Goal: Task Accomplishment & Management: Use online tool/utility

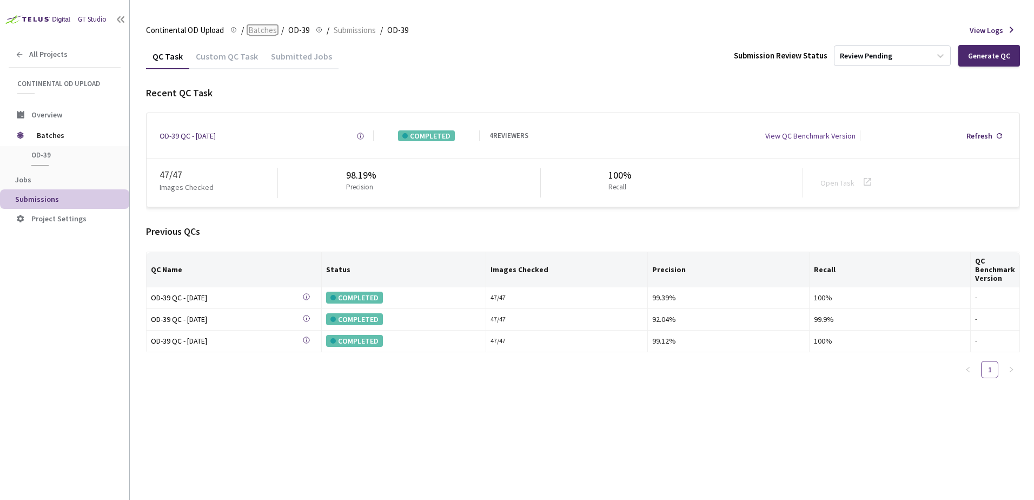
click at [263, 28] on span "Batches" at bounding box center [262, 30] width 29 height 13
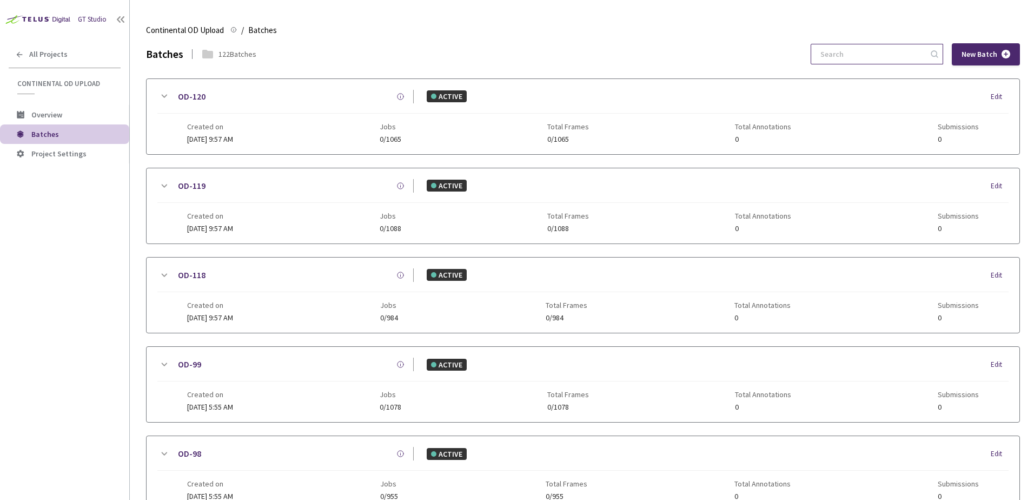
click at [866, 50] on input at bounding box center [871, 53] width 115 height 19
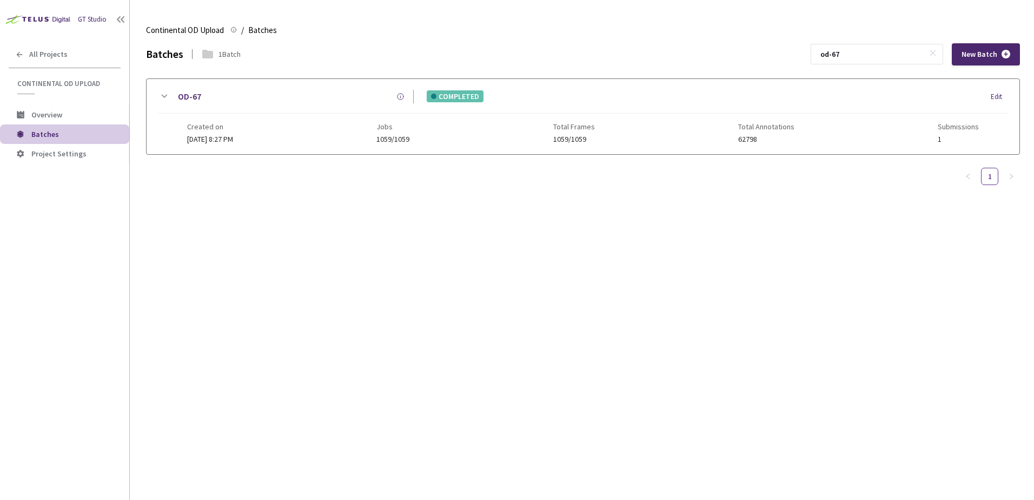
type input "od-67"
click at [170, 94] on div "OD-67" at bounding box center [291, 97] width 243 height 14
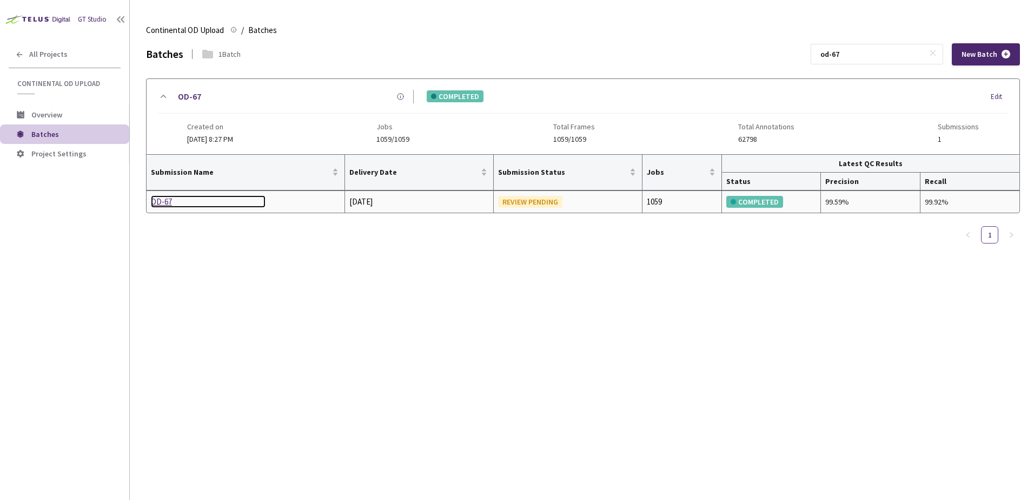
click at [163, 203] on div "OD-67" at bounding box center [208, 201] width 115 height 13
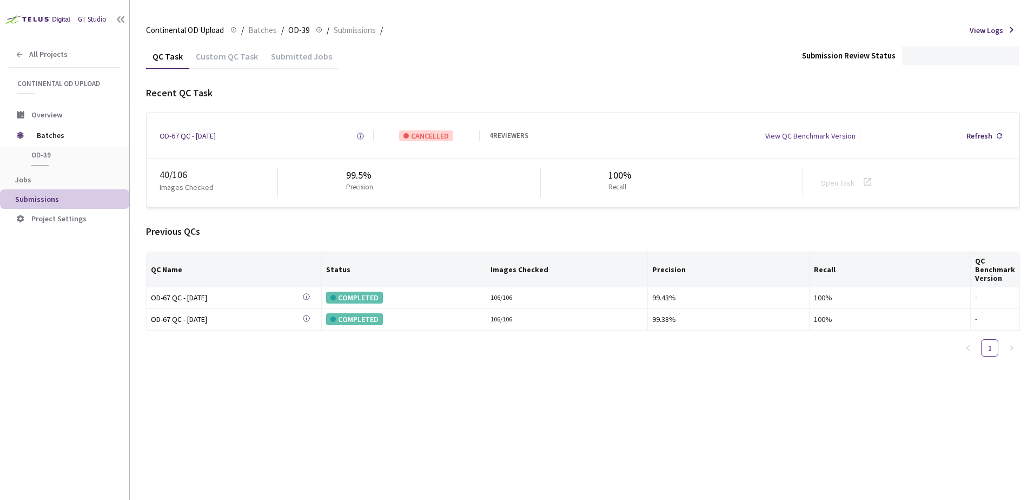
click at [213, 57] on div "Custom QC Task" at bounding box center [226, 60] width 75 height 18
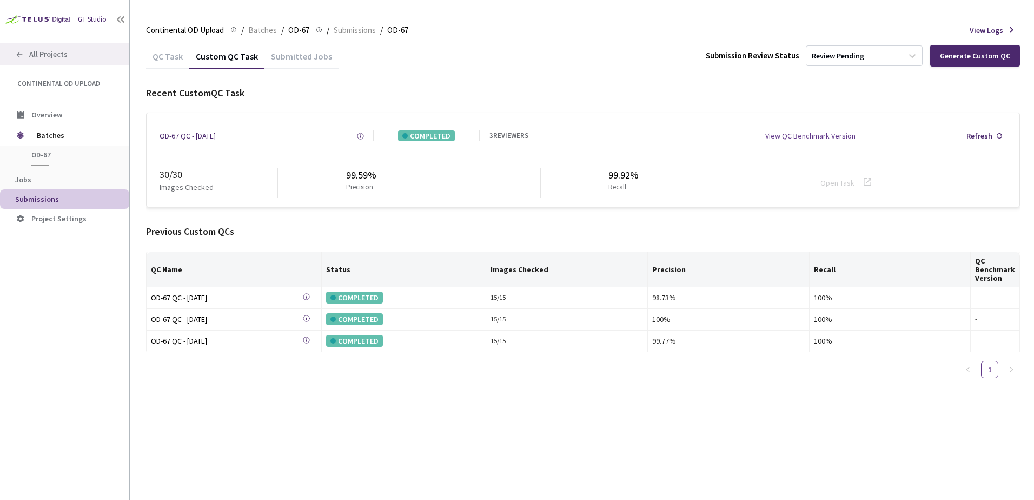
click at [64, 58] on span "All Projects" at bounding box center [48, 54] width 38 height 9
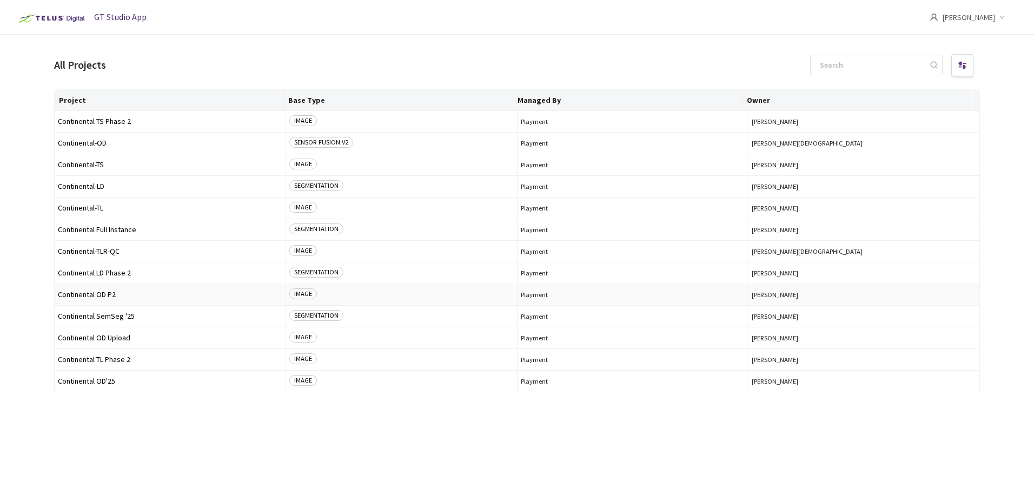
click at [114, 288] on td "Continental OD P2" at bounding box center [170, 295] width 231 height 22
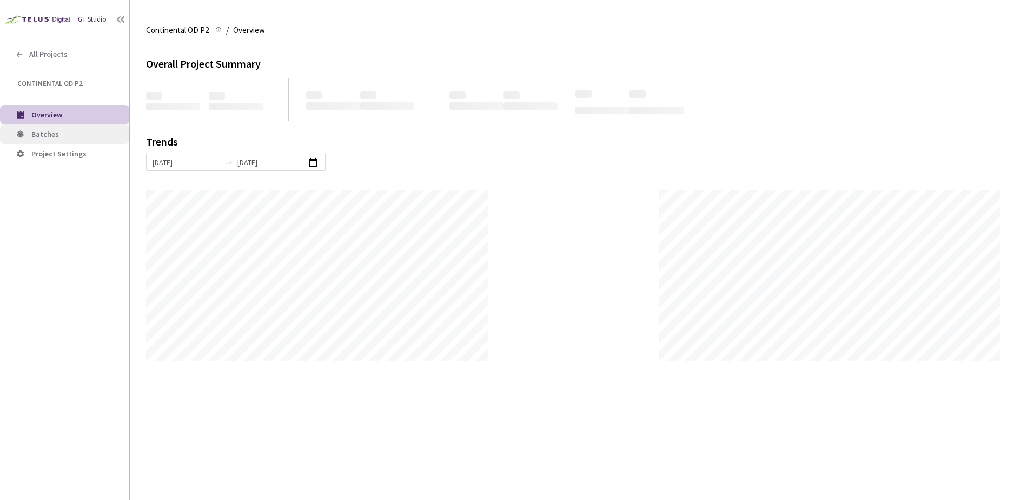
scroll to position [500, 1034]
click at [75, 134] on span "Batches" at bounding box center [75, 134] width 89 height 9
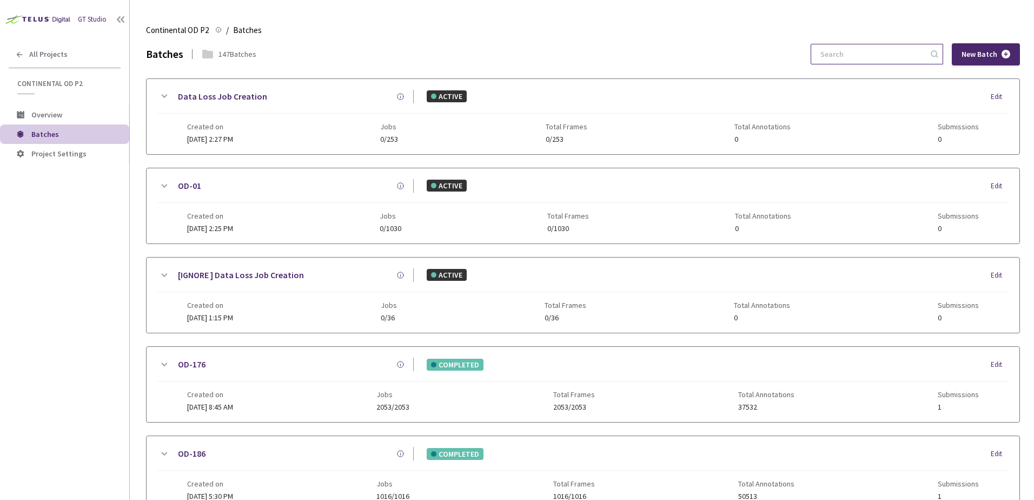
click at [894, 59] on input at bounding box center [871, 53] width 115 height 19
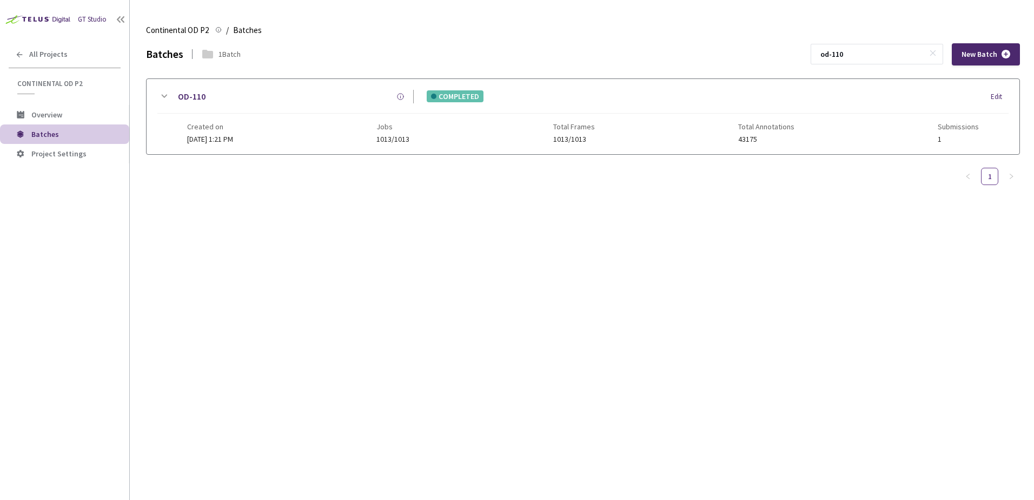
type input "od-110"
click at [170, 97] on div "OD-110 COMPLETED Edit" at bounding box center [582, 102] width 851 height 24
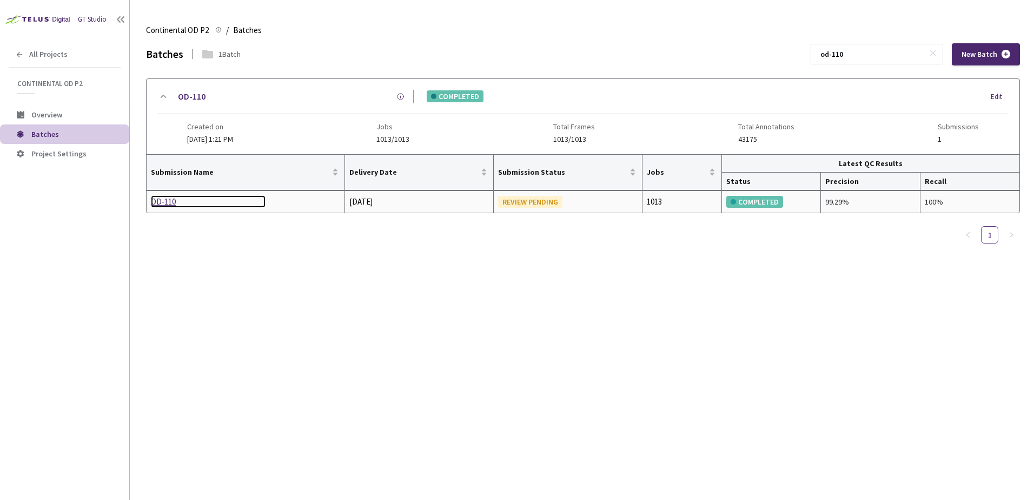
click at [173, 204] on div "OD-110" at bounding box center [208, 201] width 115 height 13
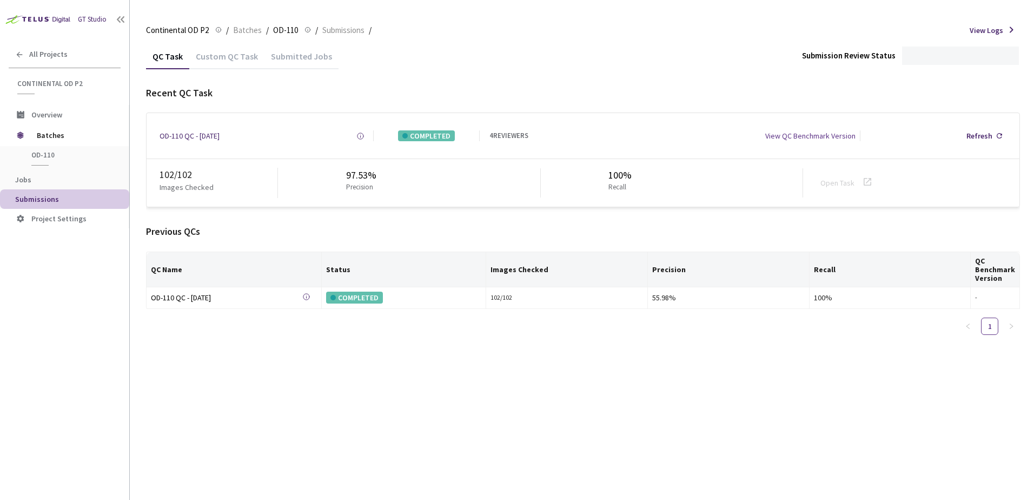
click at [241, 52] on div "Custom QC Task" at bounding box center [226, 60] width 75 height 18
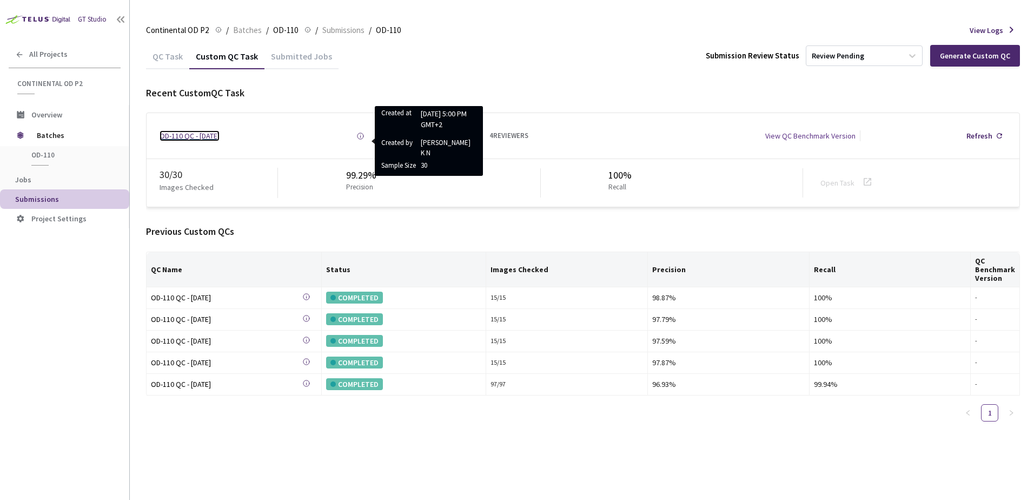
click at [193, 138] on div "OD-110 QC - [DATE]" at bounding box center [189, 135] width 60 height 11
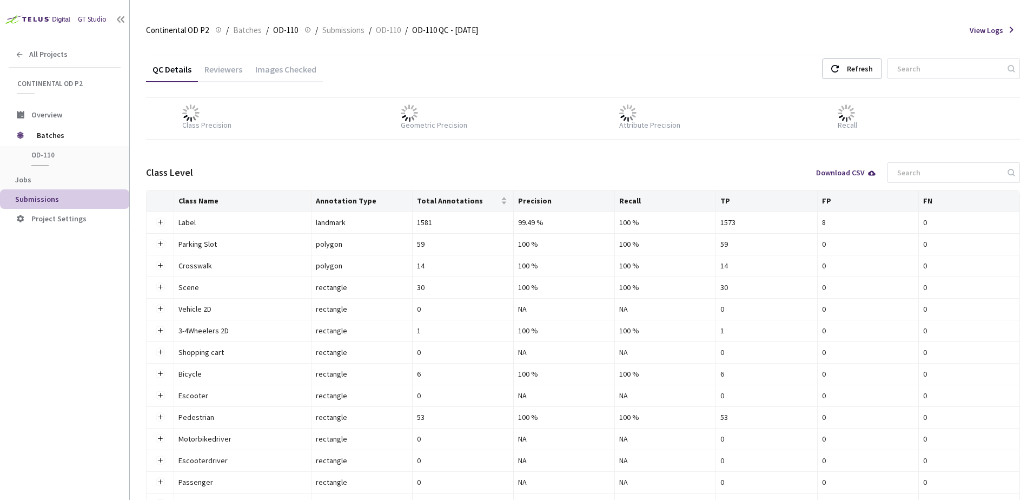
click at [296, 67] on div "Images Checked" at bounding box center [286, 73] width 74 height 18
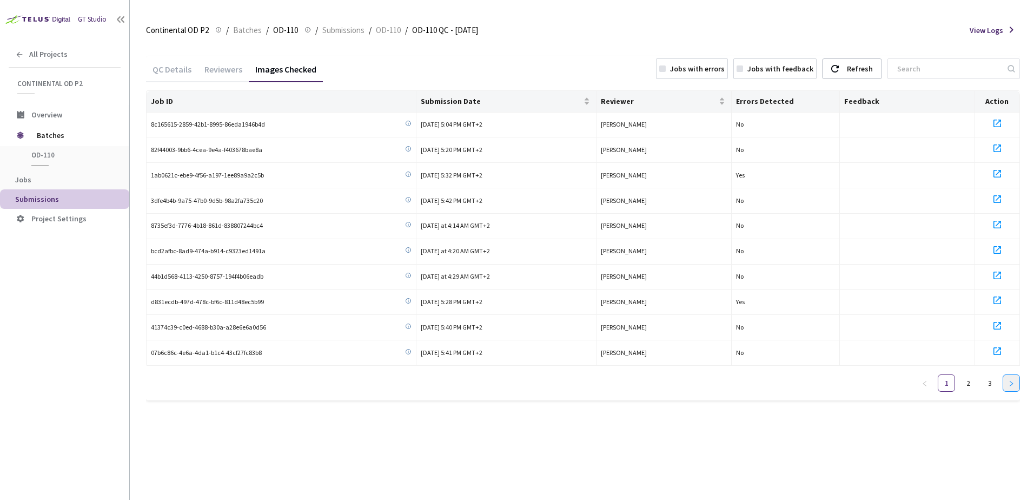
click at [1011, 380] on icon "right" at bounding box center [1011, 383] width 6 height 6
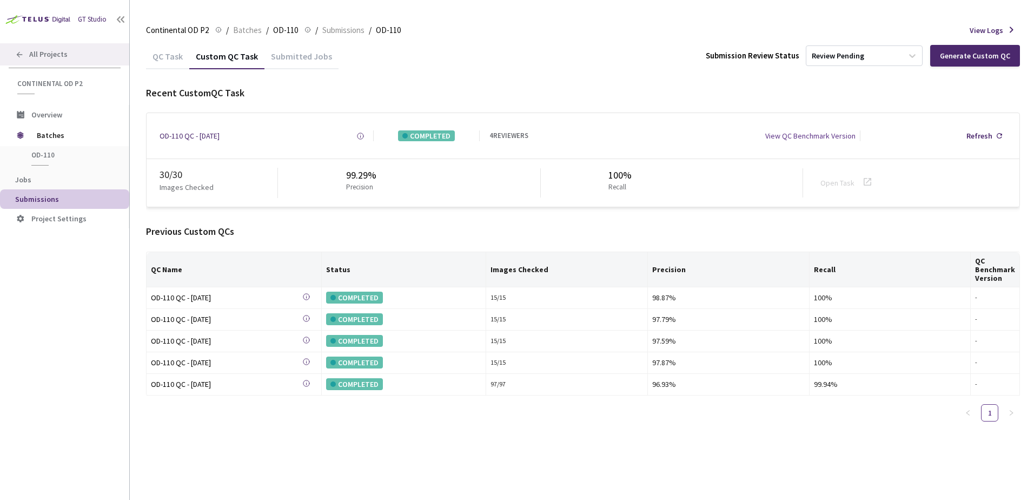
click at [70, 51] on div "All Projects" at bounding box center [64, 54] width 129 height 22
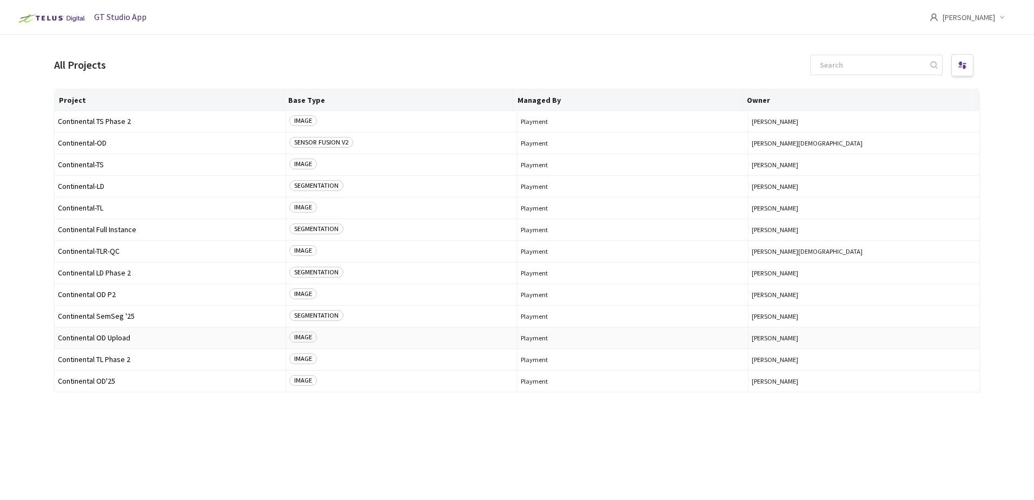
click at [119, 336] on span "Continental OD Upload" at bounding box center [170, 338] width 224 height 8
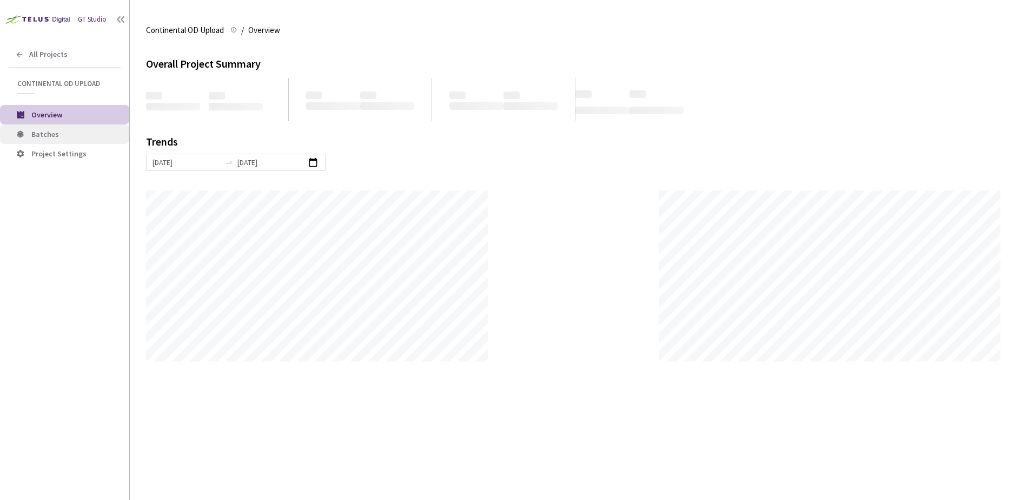
scroll to position [500, 1034]
click at [39, 125] on li "Batches" at bounding box center [64, 133] width 129 height 19
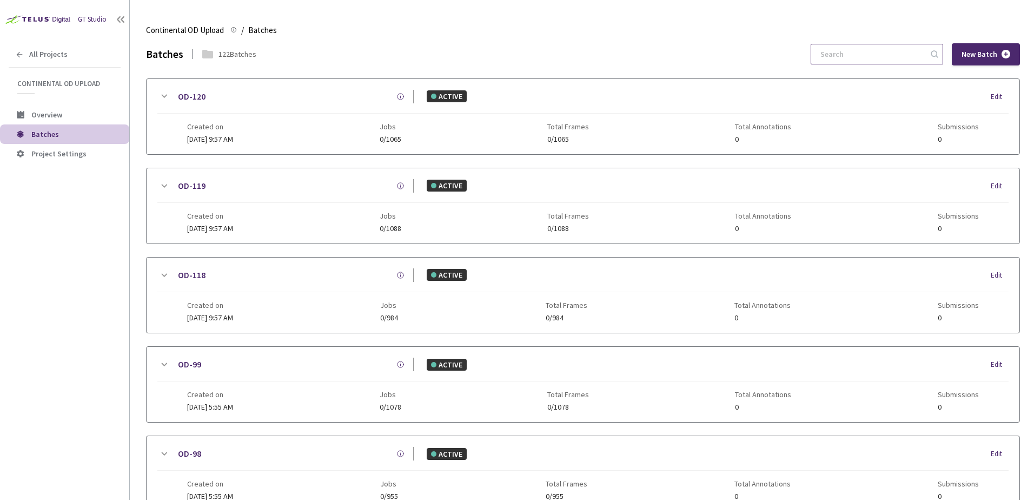
click at [843, 59] on input at bounding box center [871, 53] width 115 height 19
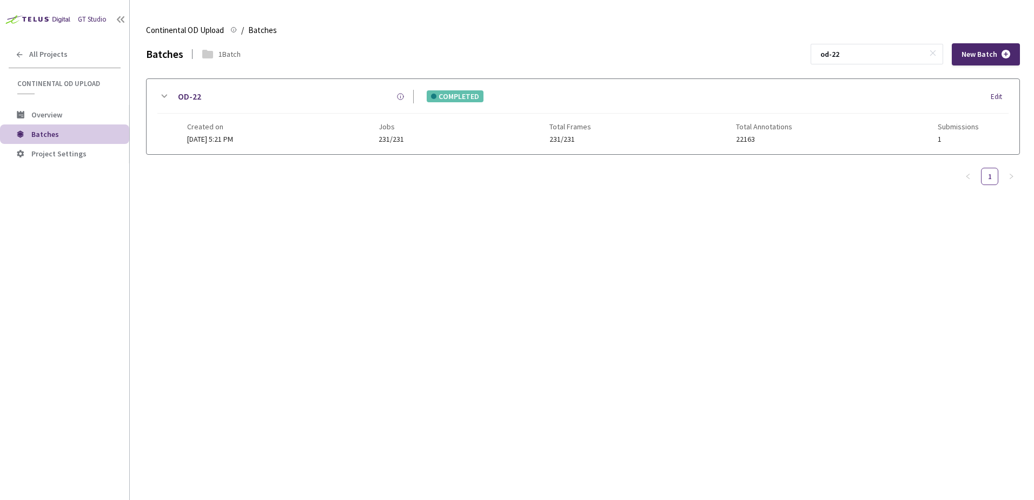
type input "od-22"
click at [159, 96] on icon at bounding box center [163, 96] width 13 height 13
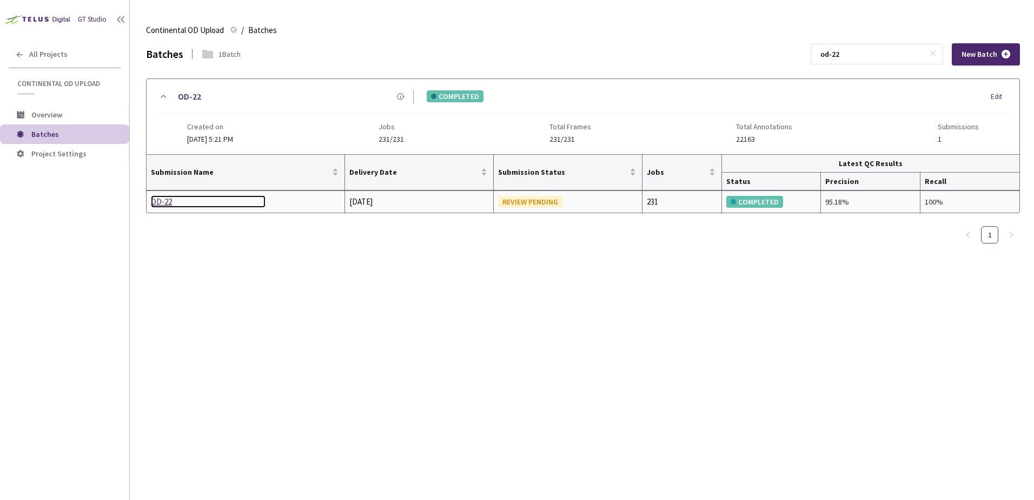
click at [167, 202] on div "OD-22" at bounding box center [208, 201] width 115 height 13
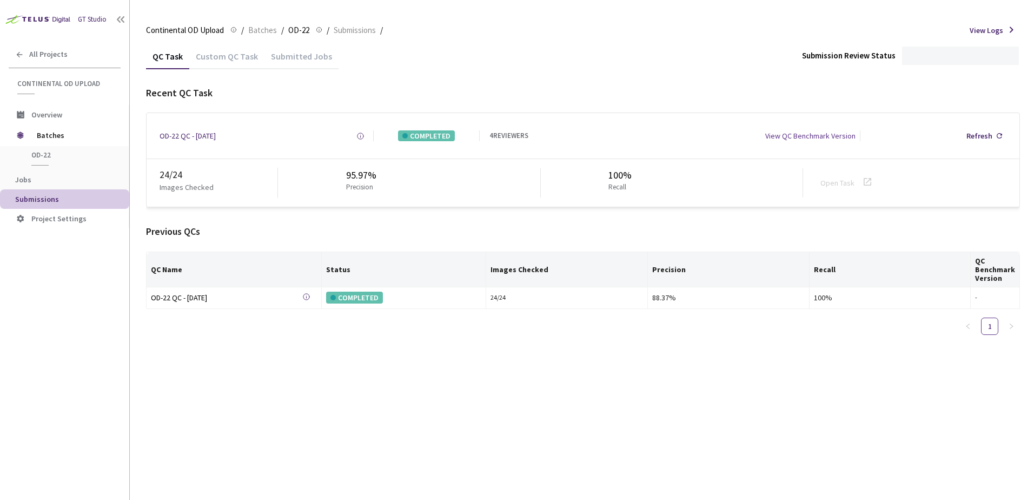
click at [238, 59] on div "Custom QC Task" at bounding box center [226, 60] width 75 height 18
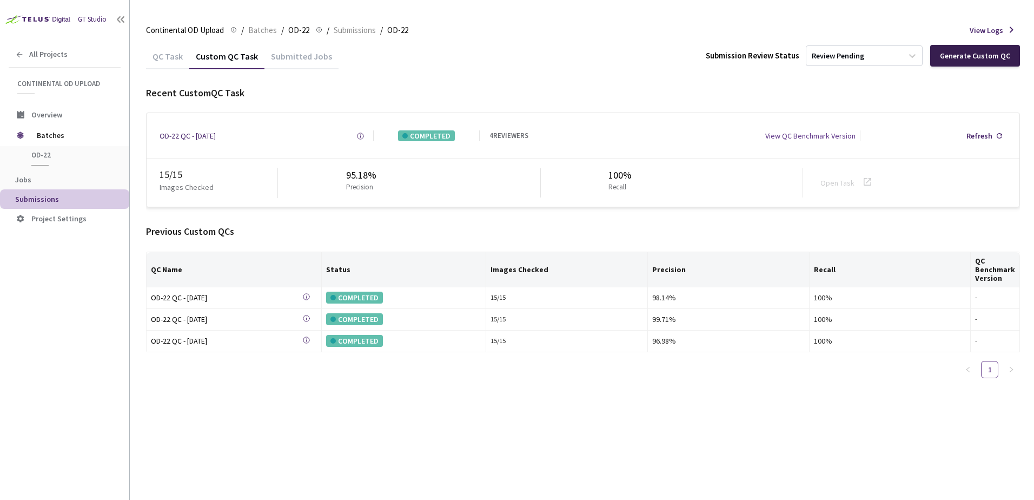
click at [961, 60] on div "Generate Custom QC" at bounding box center [975, 56] width 90 height 22
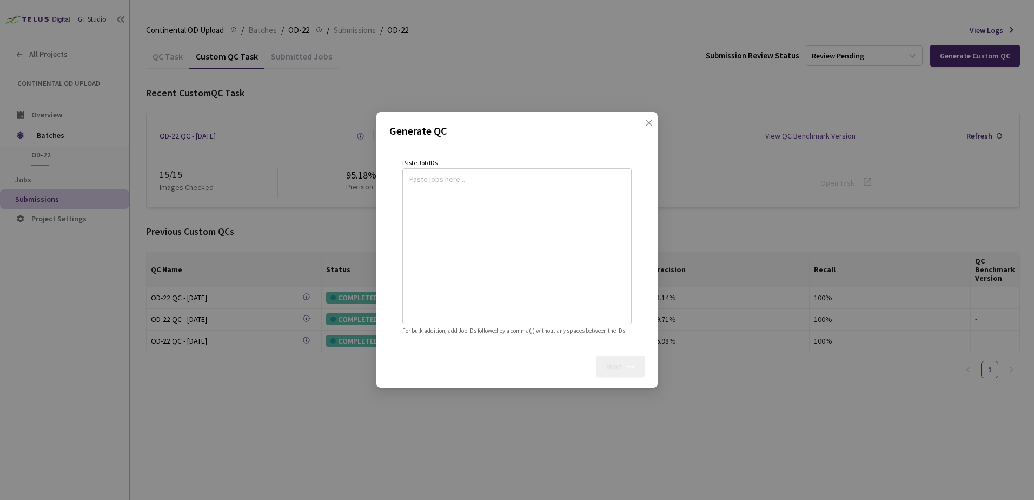
click at [510, 204] on textarea at bounding box center [516, 244] width 215 height 147
paste textarea
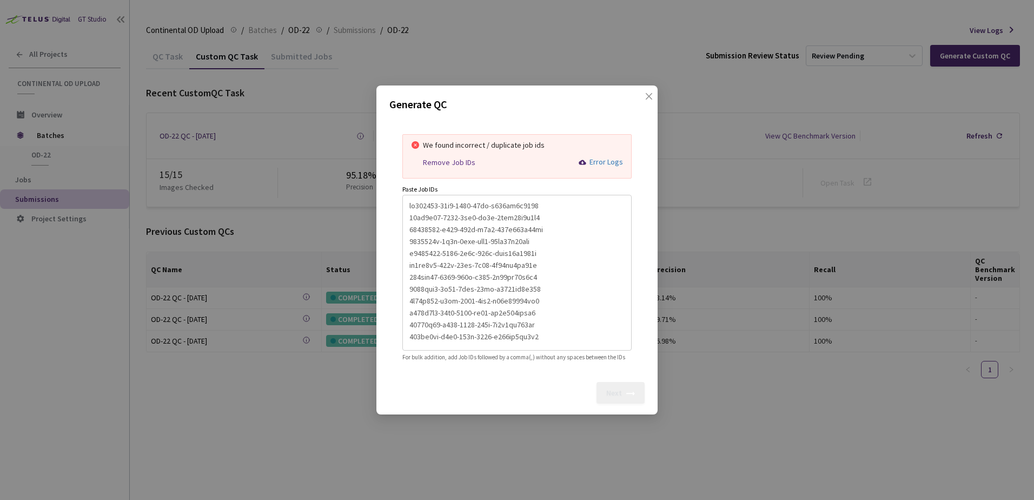
click at [458, 170] on div "We found incorrect / duplicate job ids Remove Job IDs Error Logs" at bounding box center [516, 156] width 229 height 44
click at [456, 159] on div "Remove Job IDs" at bounding box center [449, 162] width 52 height 9
type textarea "aa811233-79a0-4113-91db-d177ec9e0877,27bd0e94-9064-4fd8-aa8d-9eae23f5d8f4,09003…"
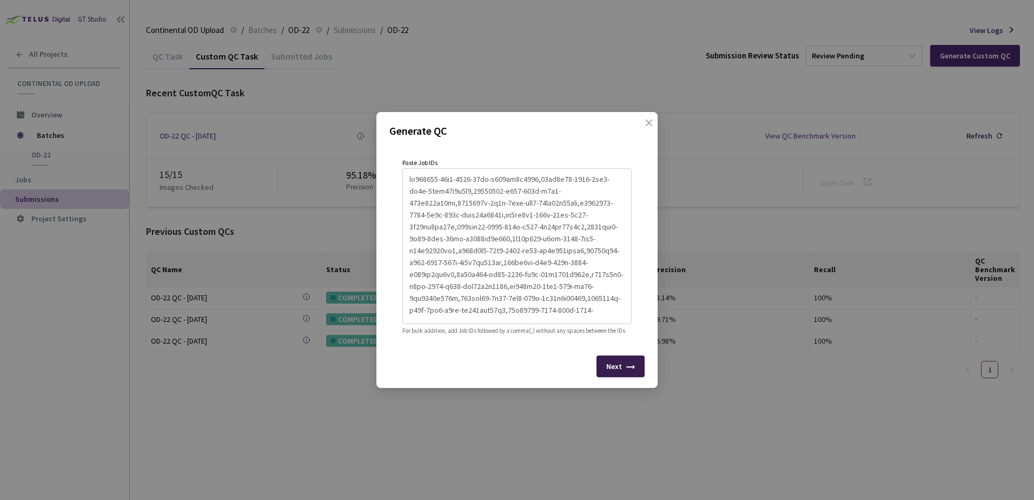
click at [605, 374] on div "Next" at bounding box center [620, 366] width 48 height 22
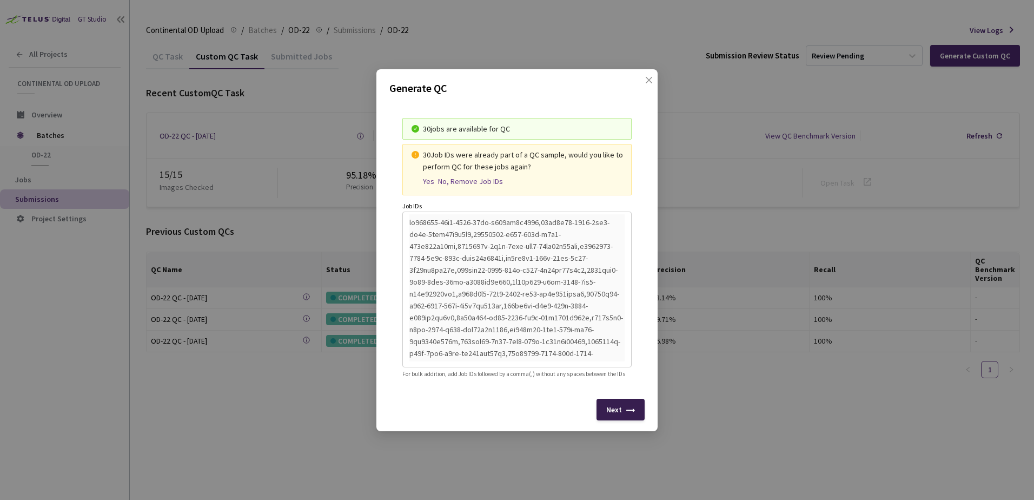
click at [622, 412] on div "Next" at bounding box center [620, 409] width 48 height 22
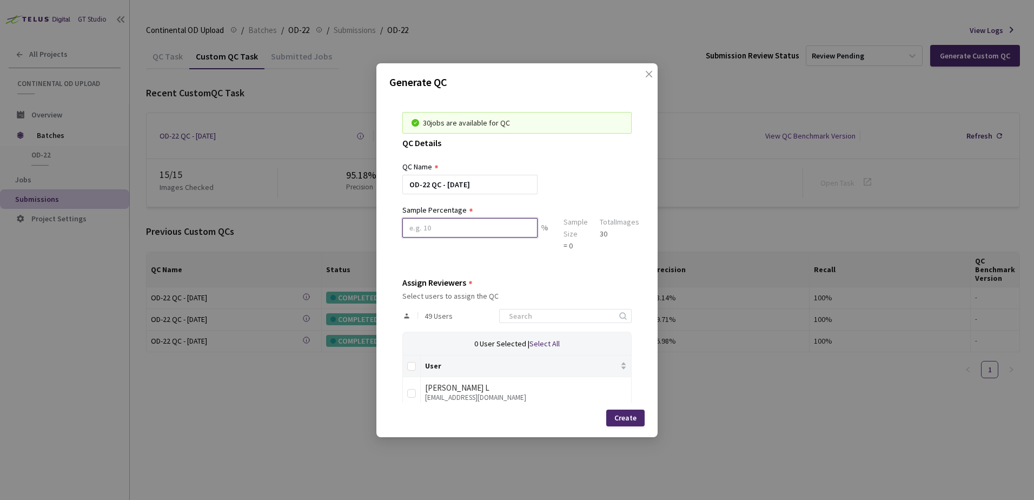
click at [454, 232] on input at bounding box center [469, 227] width 135 height 19
type input "100"
click at [534, 314] on input at bounding box center [559, 315] width 115 height 13
type input "mik"
click at [407, 396] on input "checkbox" at bounding box center [411, 393] width 9 height 9
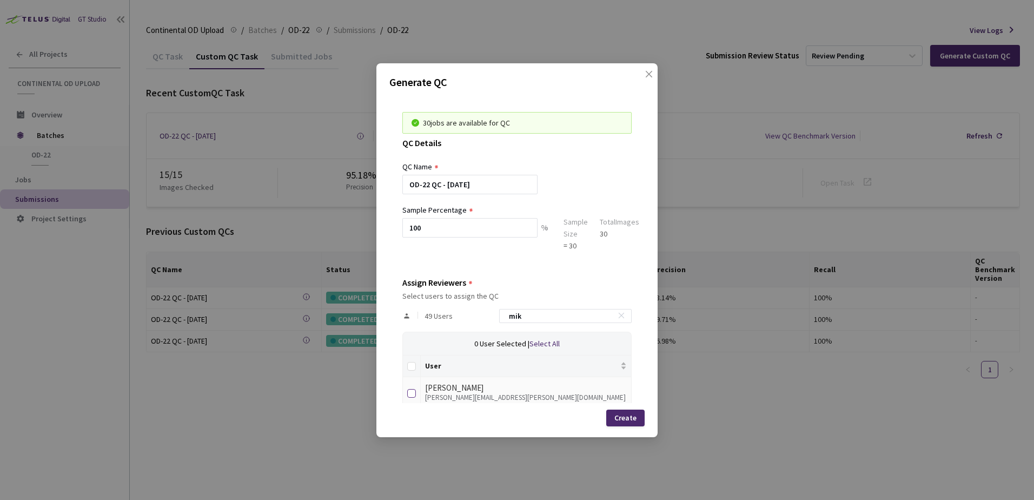
checkbox input "true"
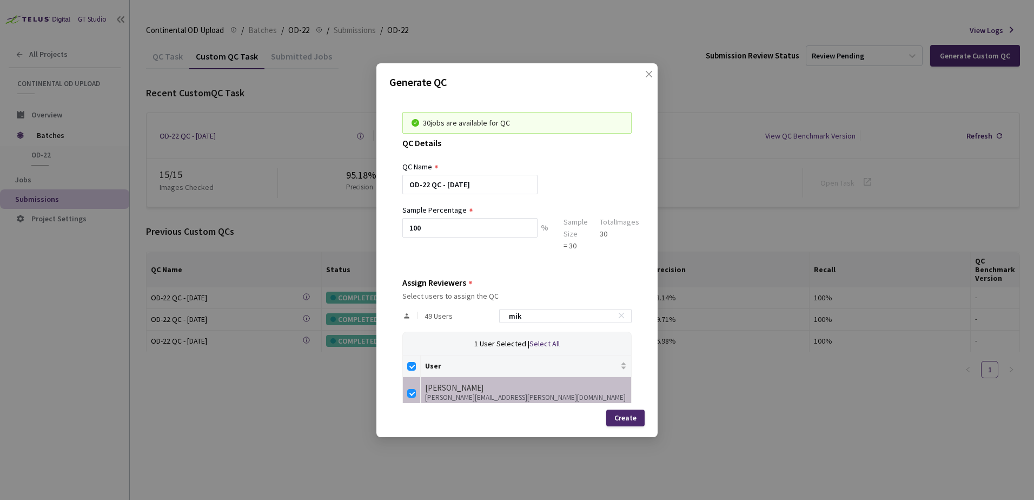
drag, startPoint x: 520, startPoint y: 317, endPoint x: 450, endPoint y: 318, distance: 69.7
click at [476, 318] on div "49 Users mik" at bounding box center [516, 315] width 229 height 31
type input "n"
checkbox input "false"
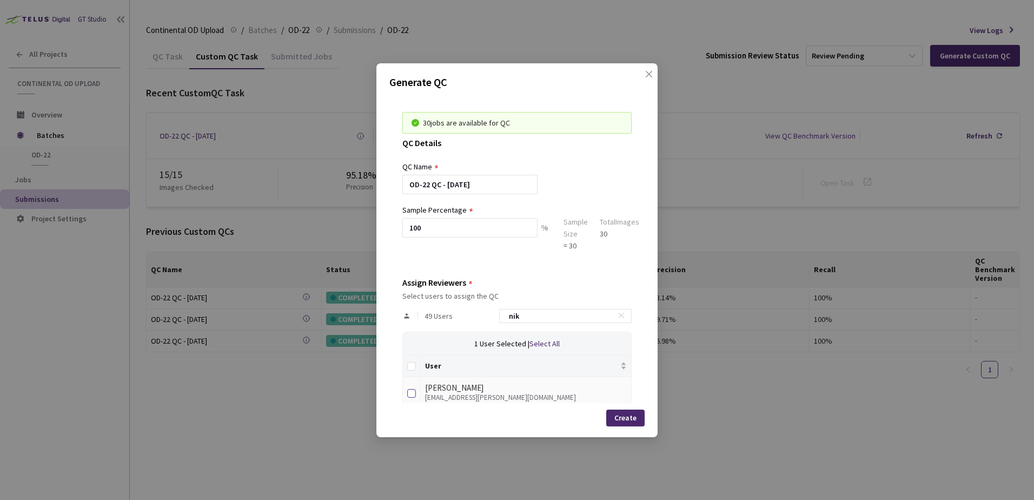
type input "nik"
click at [415, 395] on input "checkbox" at bounding box center [411, 393] width 9 height 9
checkbox input "true"
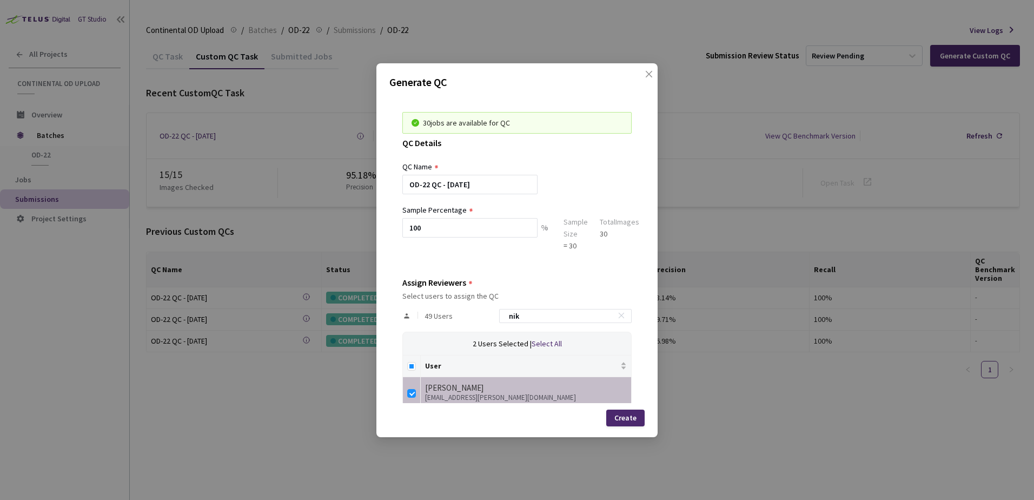
drag, startPoint x: 490, startPoint y: 315, endPoint x: 440, endPoint y: 316, distance: 50.3
click at [463, 315] on div "49 Users nik" at bounding box center [516, 315] width 229 height 31
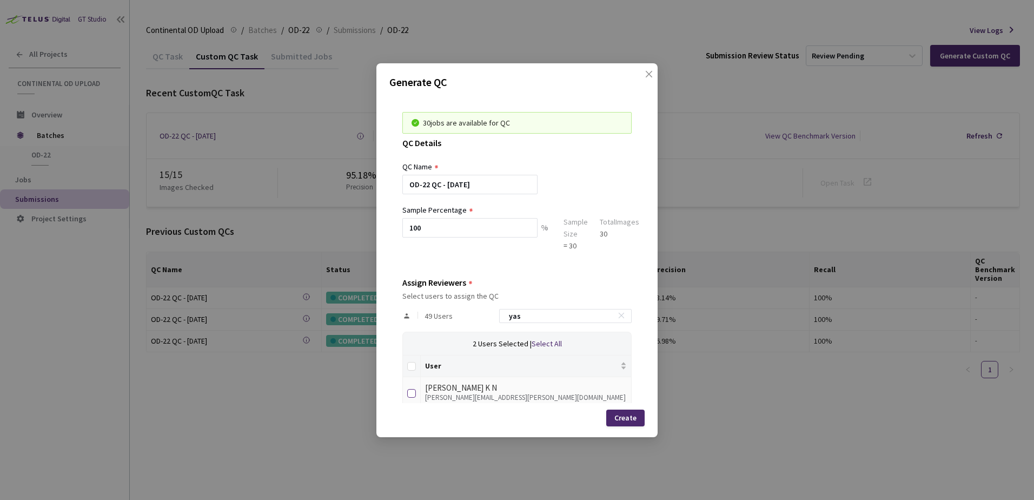
type input "yas"
click at [411, 390] on input "checkbox" at bounding box center [411, 393] width 9 height 9
checkbox input "true"
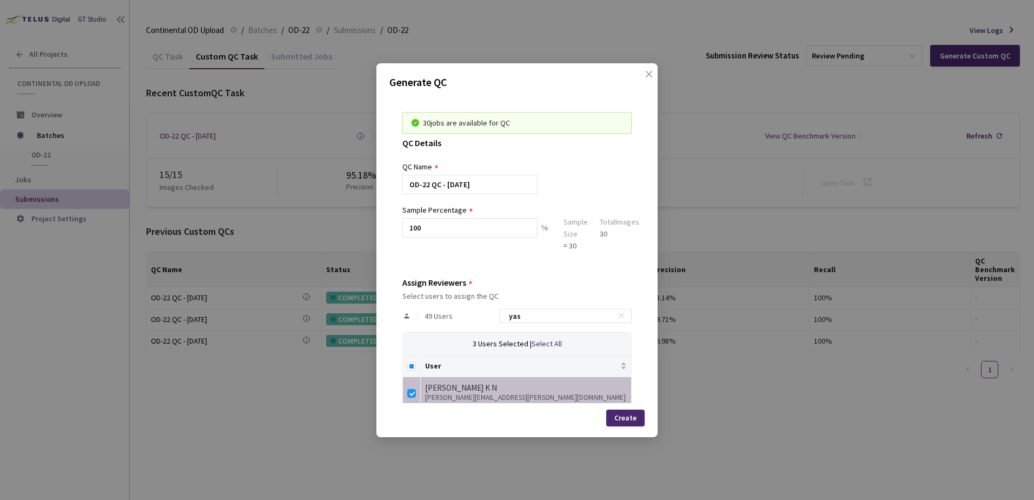
drag, startPoint x: 547, startPoint y: 317, endPoint x: 444, endPoint y: 316, distance: 103.3
click at [463, 316] on div "49 Users yas" at bounding box center [516, 315] width 229 height 31
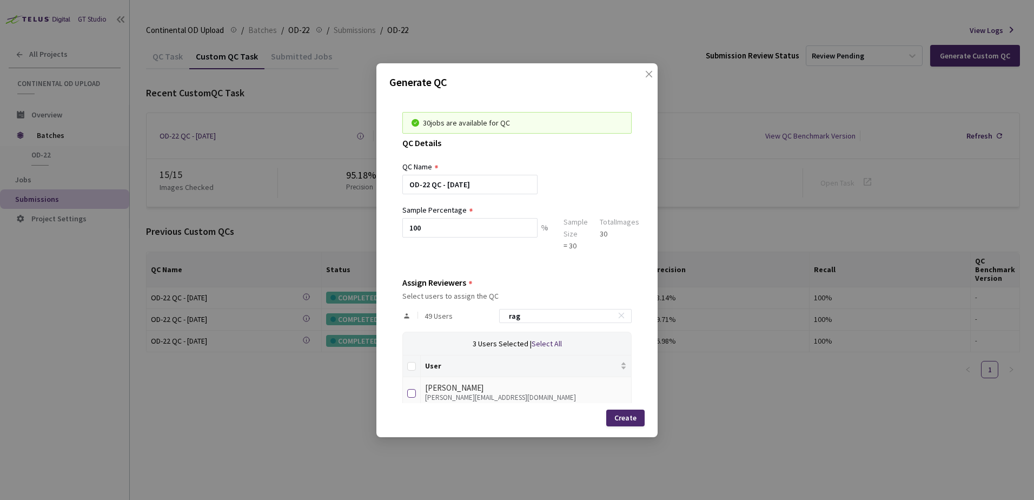
type input "rag"
click at [409, 395] on input "checkbox" at bounding box center [411, 393] width 9 height 9
checkbox input "true"
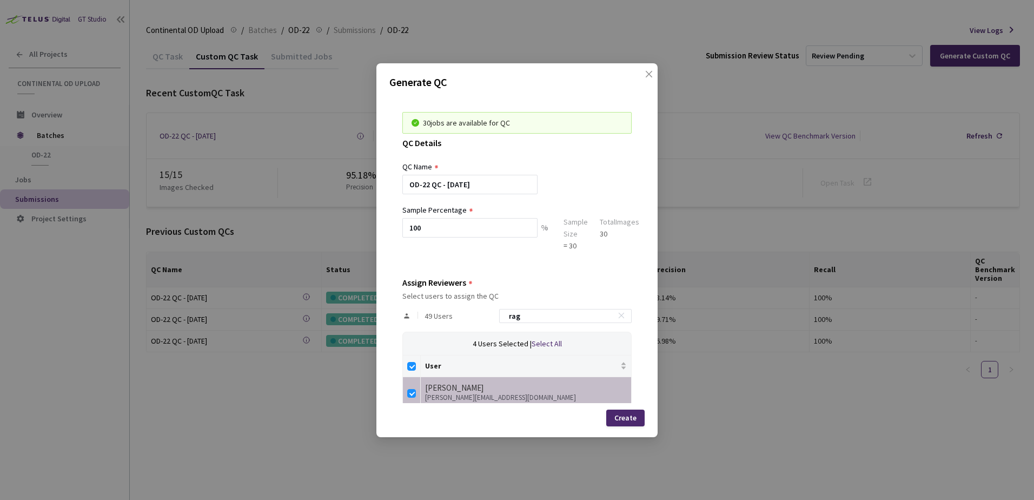
click at [626, 416] on div "Create" at bounding box center [625, 417] width 22 height 9
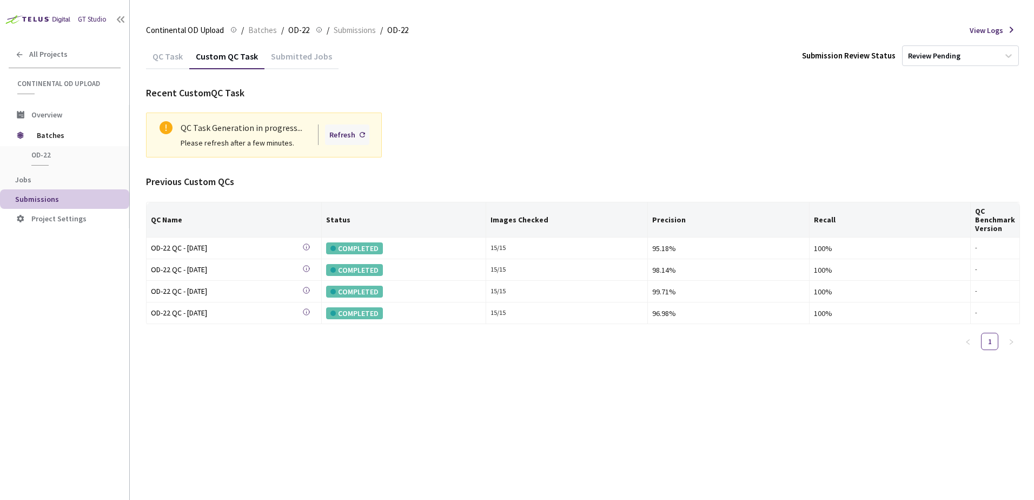
click at [363, 140] on div "Refresh" at bounding box center [347, 134] width 44 height 21
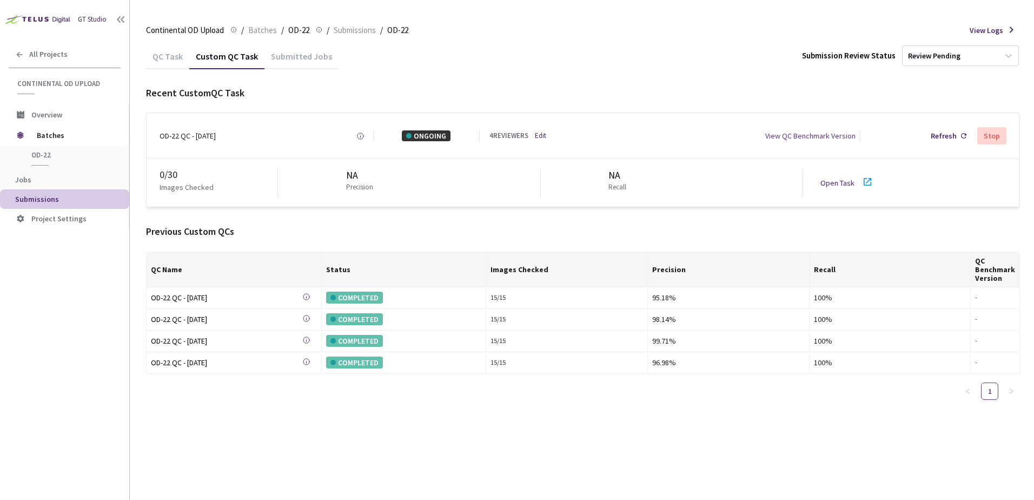
click at [840, 178] on link "Open Task" at bounding box center [837, 183] width 34 height 10
click at [830, 181] on link "Open Task" at bounding box center [837, 183] width 34 height 10
click at [947, 139] on div "Refresh" at bounding box center [943, 135] width 26 height 11
click at [953, 138] on div "Refresh" at bounding box center [943, 135] width 26 height 11
click at [937, 135] on div "Refresh" at bounding box center [943, 135] width 26 height 11
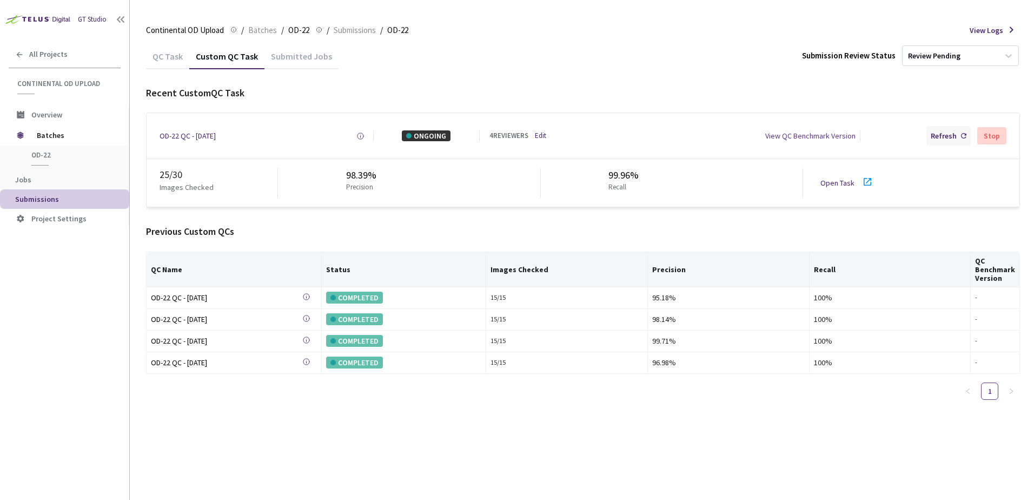
click at [934, 131] on div "Refresh" at bounding box center [943, 135] width 26 height 11
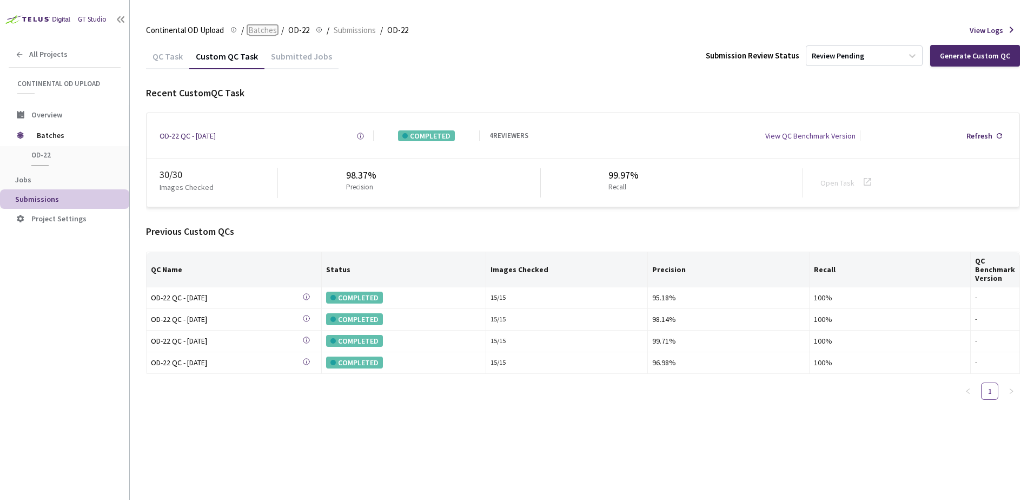
click at [258, 30] on span "Batches" at bounding box center [262, 30] width 29 height 13
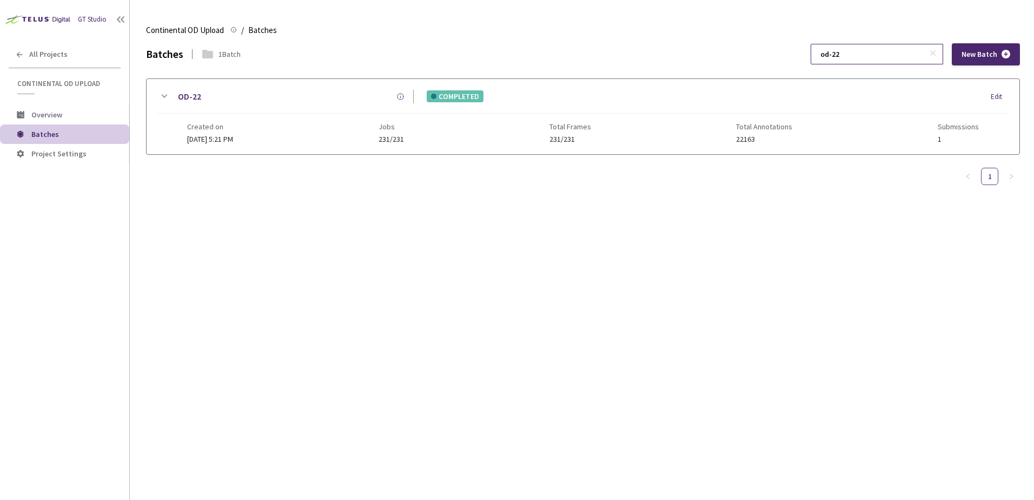
click at [888, 51] on input "od-22" at bounding box center [871, 53] width 115 height 19
type input "od-23"
click at [163, 94] on icon at bounding box center [163, 96] width 13 height 13
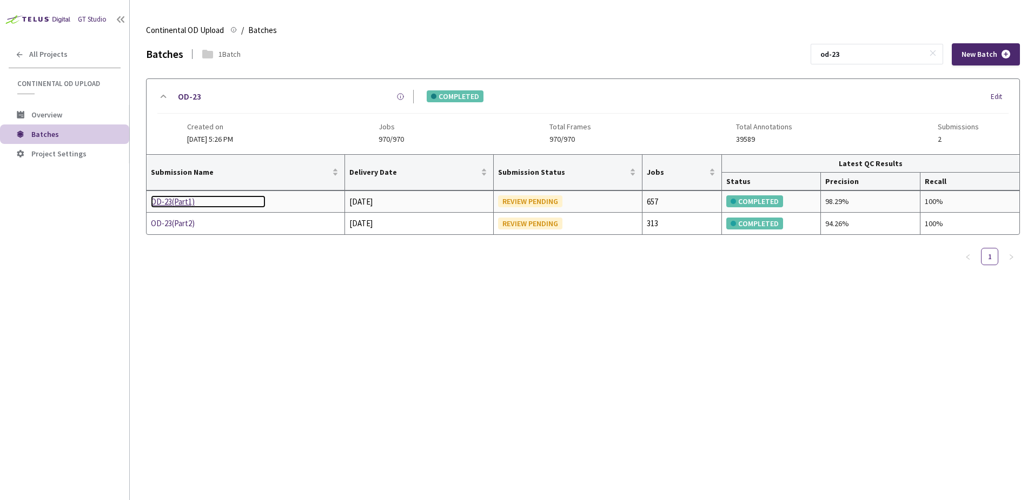
click at [180, 200] on div "OD-23(Part1)" at bounding box center [208, 201] width 115 height 13
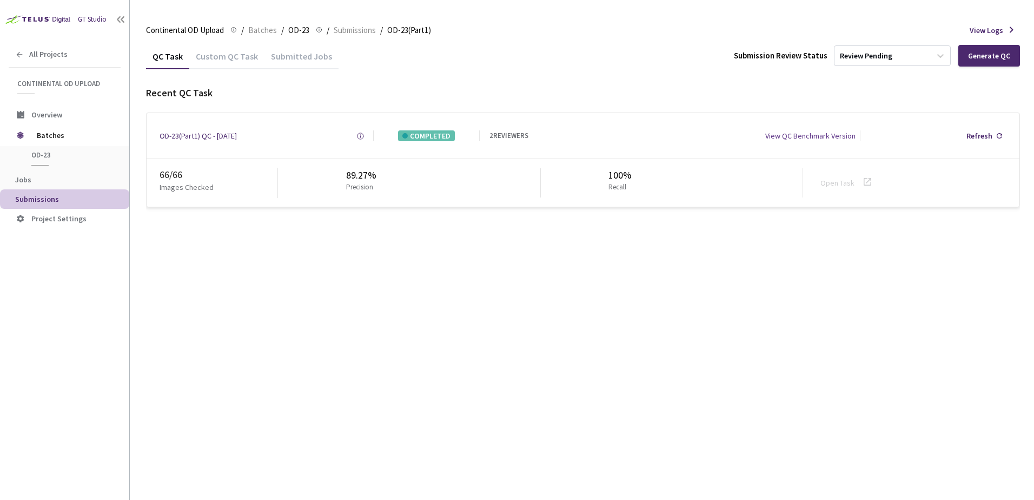
click at [233, 55] on div "Custom QC Task" at bounding box center [226, 60] width 75 height 18
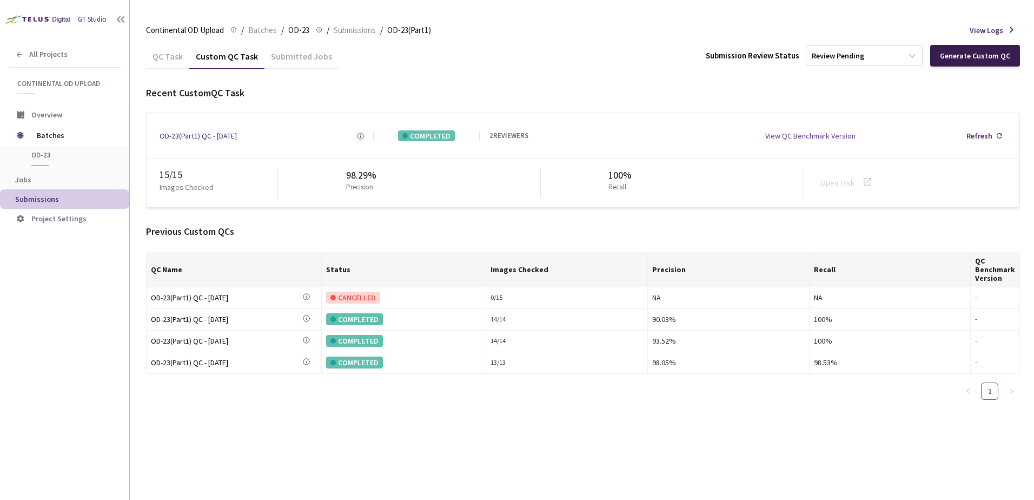
click at [957, 52] on div "Generate Custom QC" at bounding box center [975, 55] width 70 height 9
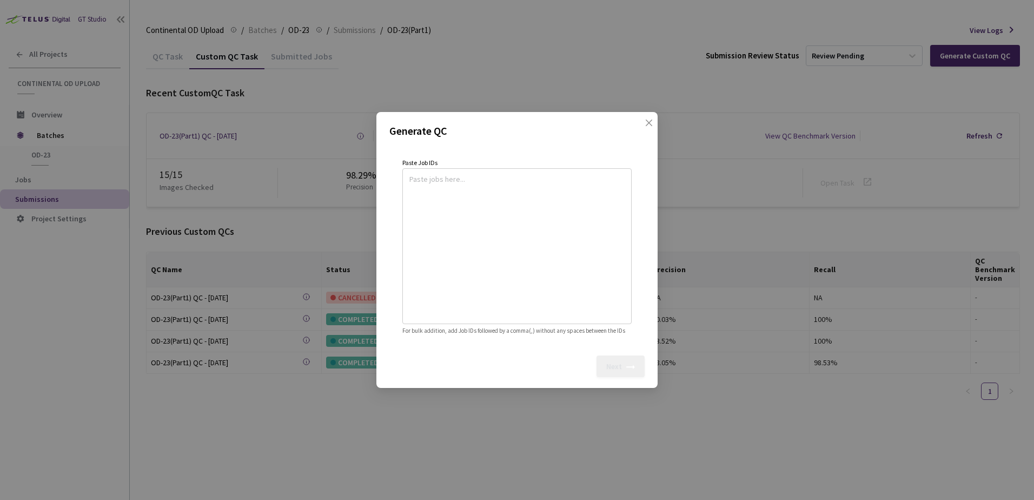
click at [464, 181] on textarea at bounding box center [516, 244] width 215 height 147
paste textarea
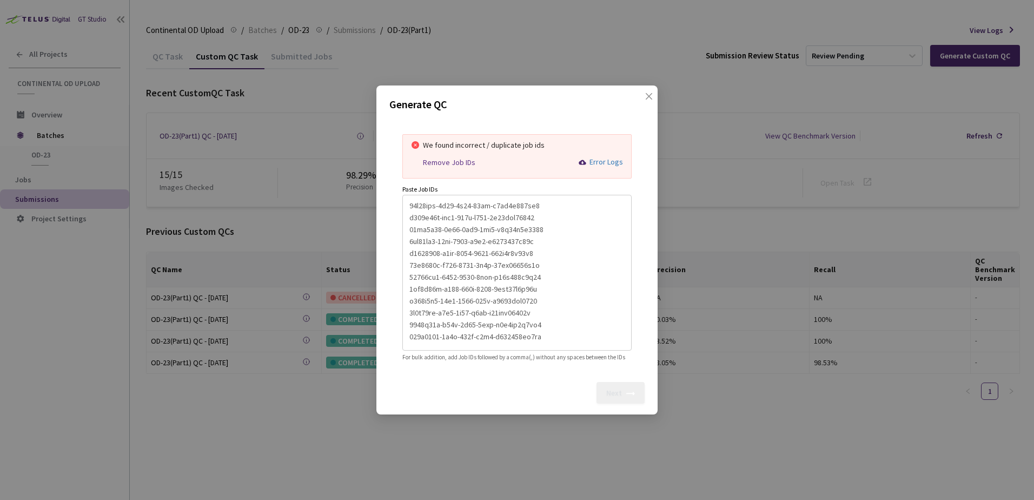
click at [443, 155] on div "Remove Job IDs Error Logs" at bounding box center [523, 162] width 200 height 14
click at [444, 158] on div "Remove Job IDs" at bounding box center [449, 162] width 52 height 9
type textarea "57c60dcc-9d40-4c60-91ff-e4ba9d159ee7,e244d86f-daa4-407e-a669-3d16bff38285,63ae9…"
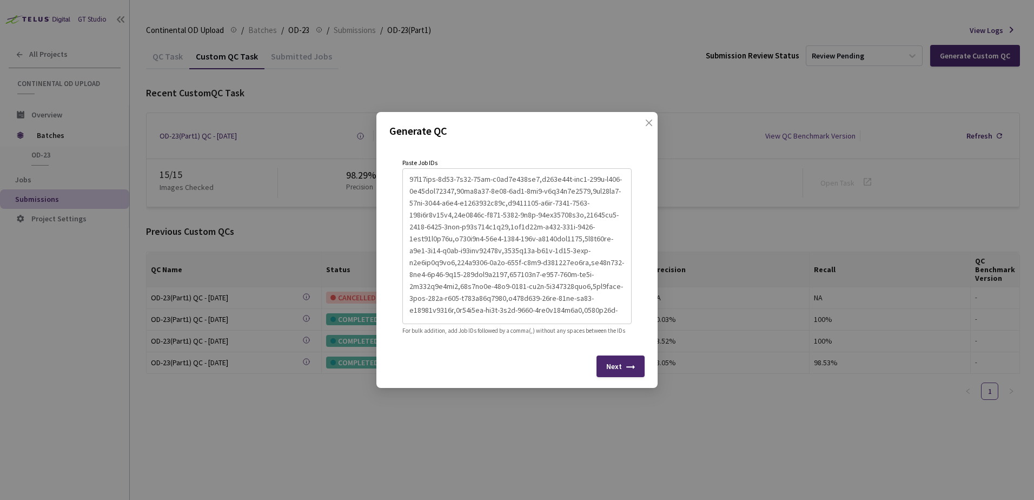
click at [624, 376] on div "Next" at bounding box center [620, 366] width 48 height 22
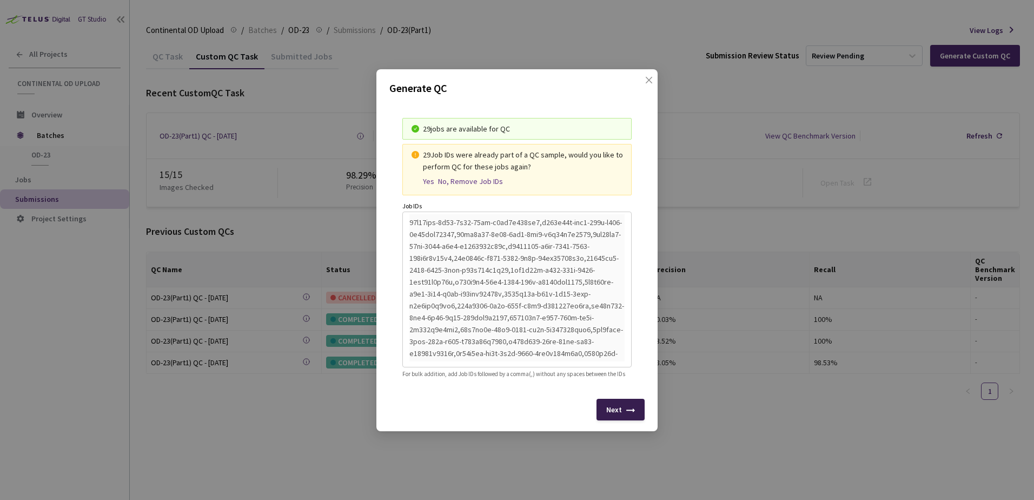
click at [621, 414] on div "Next" at bounding box center [614, 409] width 16 height 9
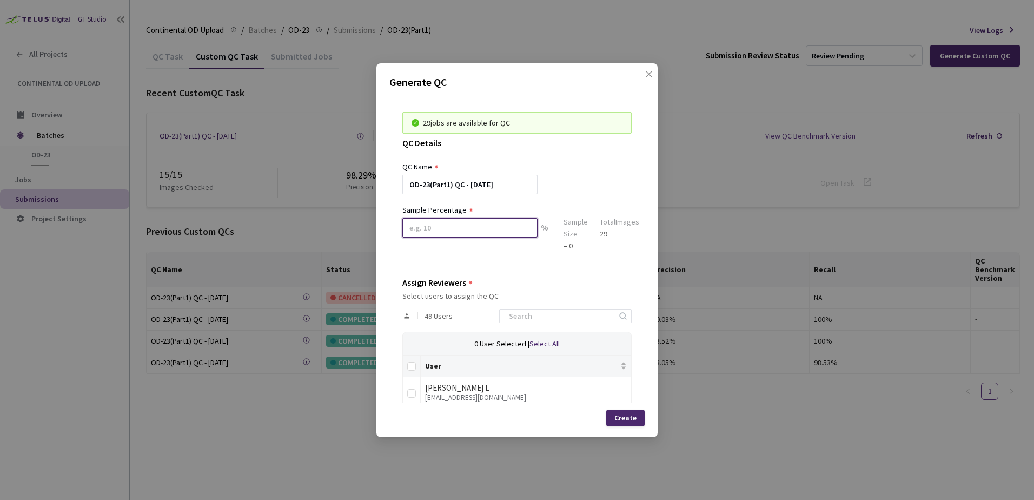
click at [447, 230] on input at bounding box center [469, 227] width 135 height 19
type input "100"
click at [532, 316] on input at bounding box center [559, 315] width 115 height 13
type input "rag"
click at [413, 391] on input "checkbox" at bounding box center [411, 393] width 9 height 9
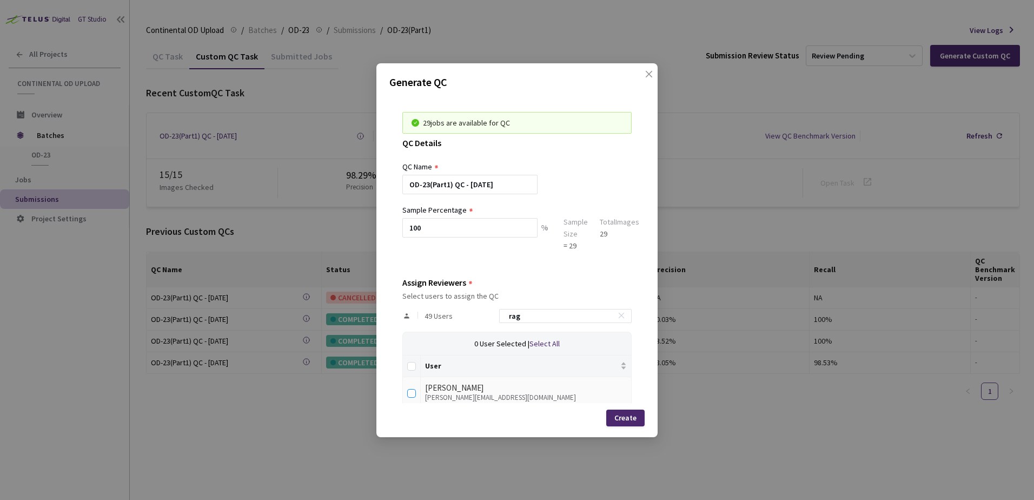
checkbox input "true"
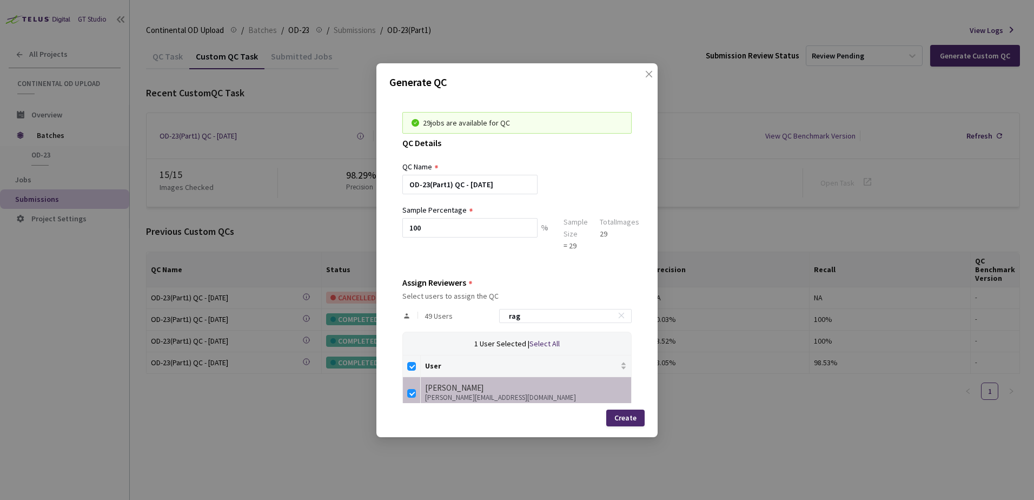
drag, startPoint x: 518, startPoint y: 310, endPoint x: 454, endPoint y: 307, distance: 63.9
click at [461, 307] on div "49 Users rag" at bounding box center [516, 315] width 229 height 31
type input "y"
checkbox input "false"
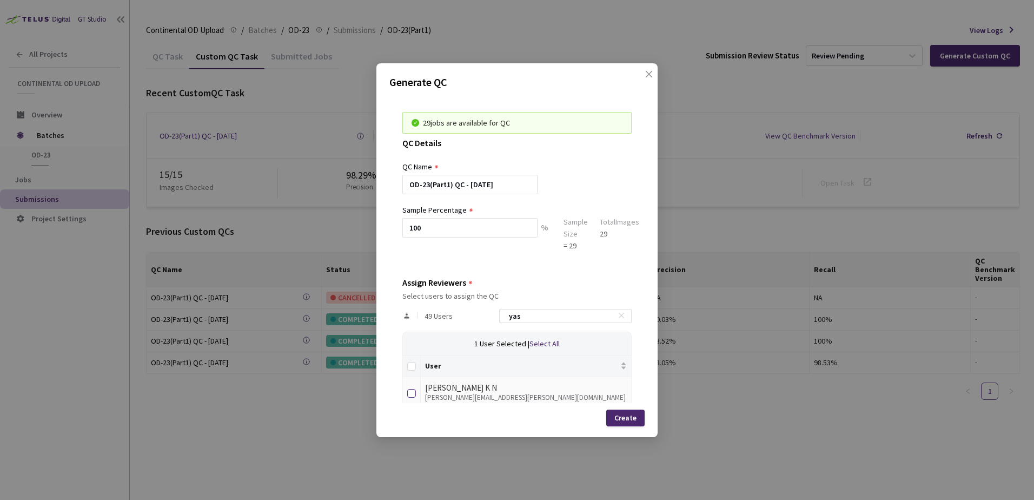
type input "yas"
click at [408, 396] on input "checkbox" at bounding box center [411, 393] width 9 height 9
checkbox input "true"
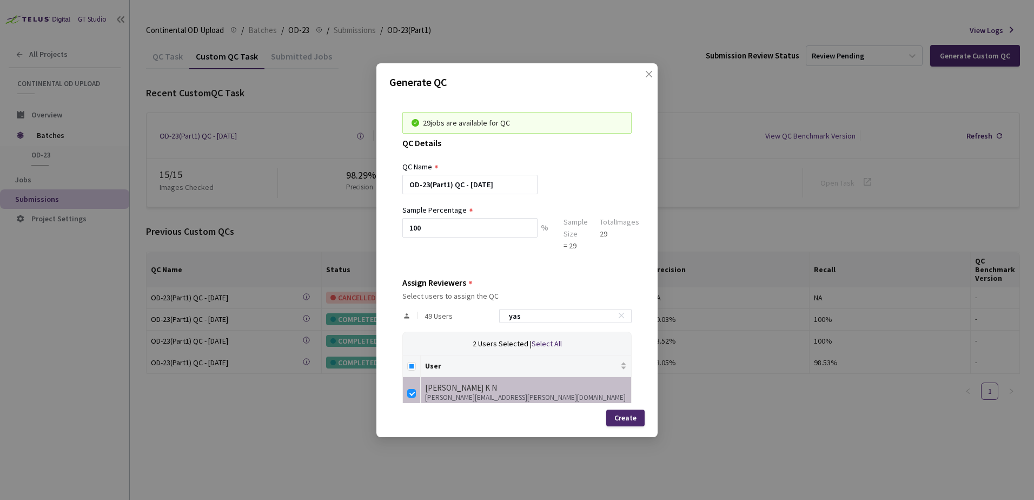
drag, startPoint x: 469, startPoint y: 316, endPoint x: 411, endPoint y: 311, distance: 57.6
click at [413, 309] on div "49 Users yas" at bounding box center [516, 315] width 229 height 31
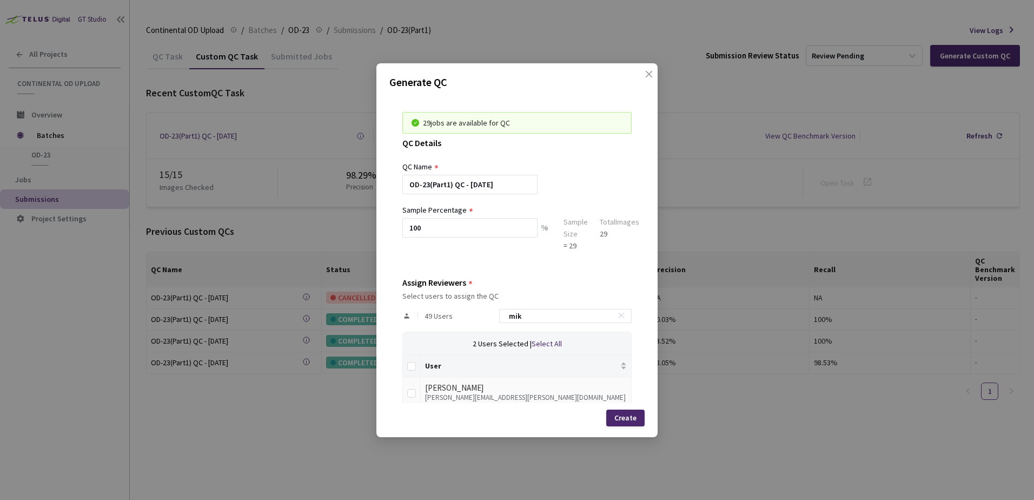
type input "mik"
click at [413, 399] on td at bounding box center [412, 392] width 18 height 30
click at [411, 395] on input "checkbox" at bounding box center [411, 393] width 9 height 9
checkbox input "true"
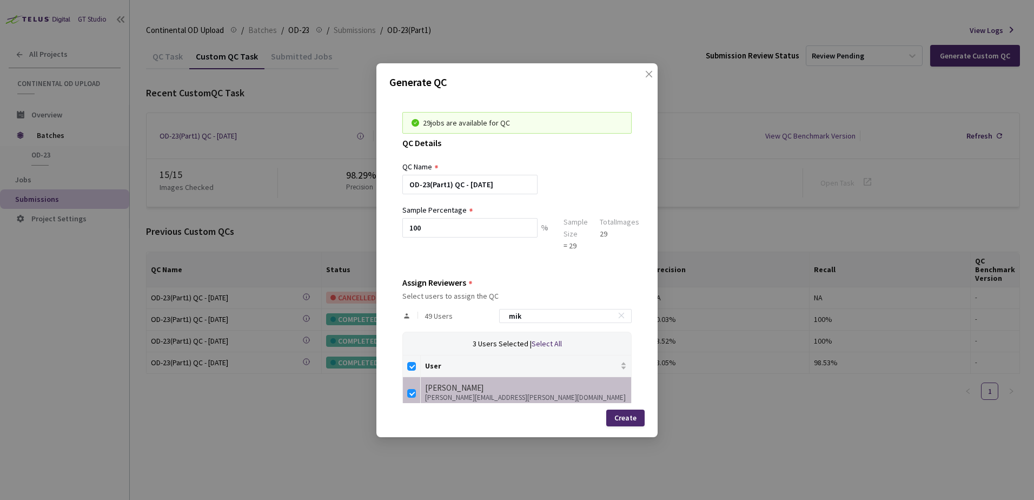
drag, startPoint x: 472, startPoint y: 318, endPoint x: 429, endPoint y: 321, distance: 43.9
click at [442, 320] on div "49 Users mik" at bounding box center [516, 315] width 229 height 31
type input "n"
checkbox input "false"
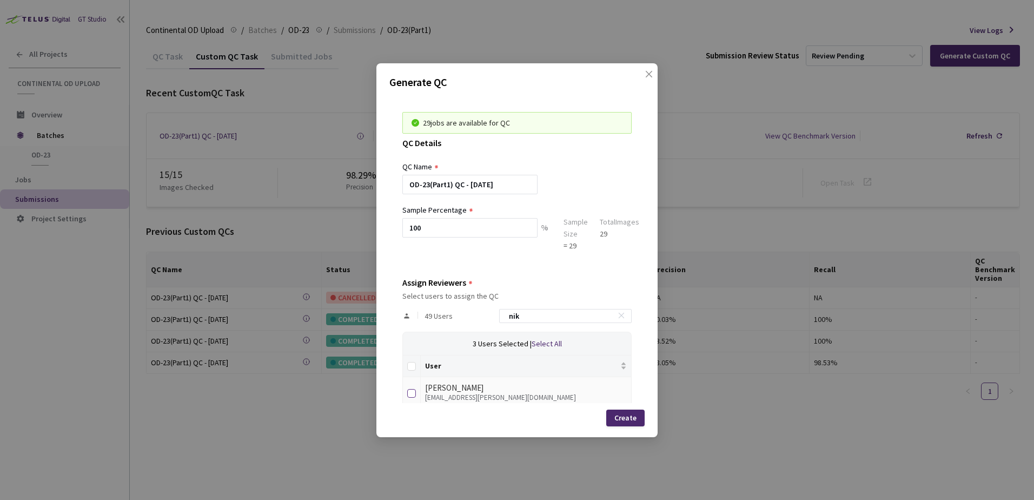
type input "nik"
click at [411, 397] on label at bounding box center [411, 390] width 9 height 15
click at [411, 397] on input "checkbox" at bounding box center [411, 393] width 9 height 9
checkbox input "true"
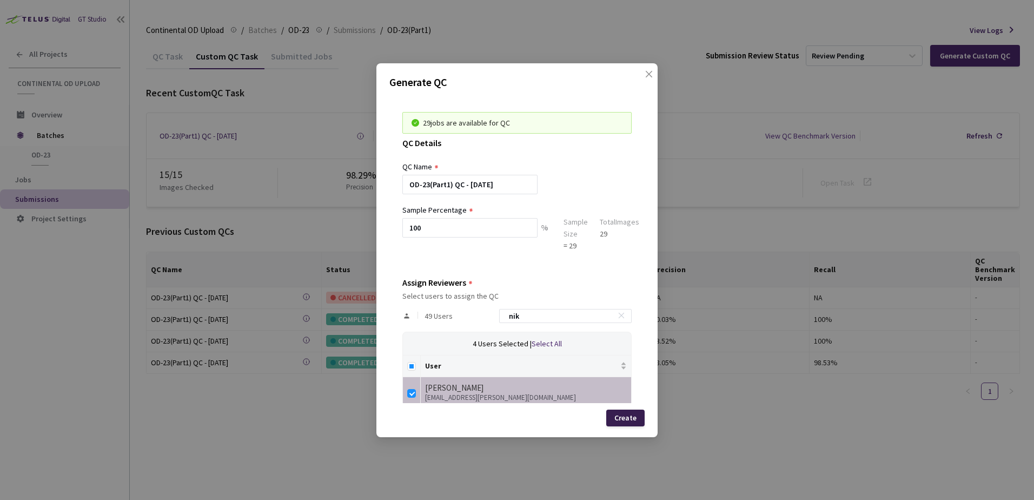
click at [617, 414] on div "Create" at bounding box center [625, 417] width 22 height 9
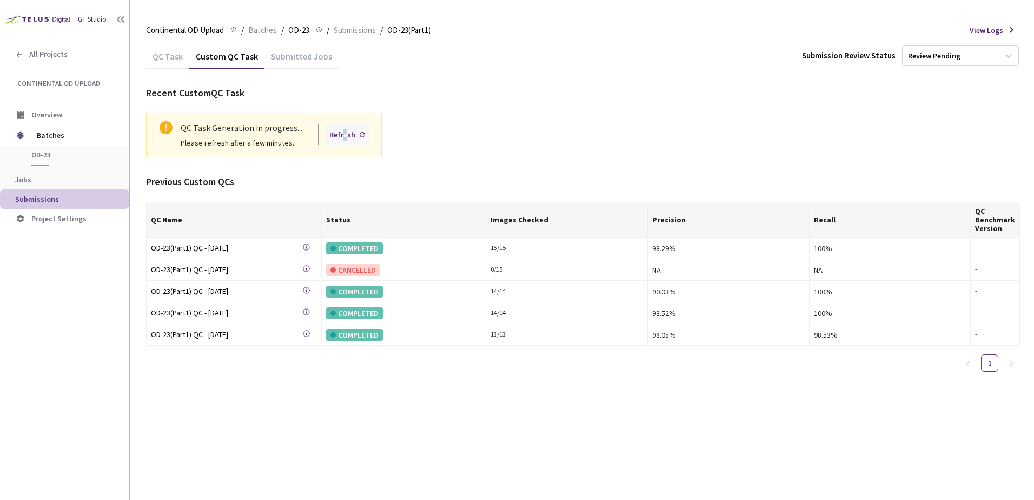
click at [345, 138] on div "Refresh" at bounding box center [342, 135] width 26 height 12
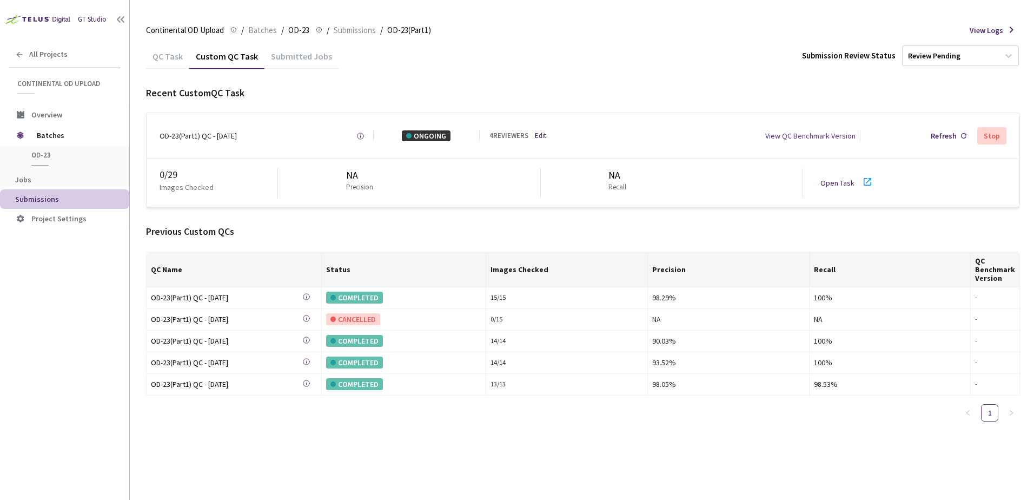
click at [761, 463] on div "QC Task Custom QC Task Submitted Jobs Submission Review Status Review Pending R…" at bounding box center [583, 271] width 874 height 456
click at [849, 184] on link "Open Task" at bounding box center [837, 183] width 34 height 10
